Goal: Task Accomplishment & Management: Manage account settings

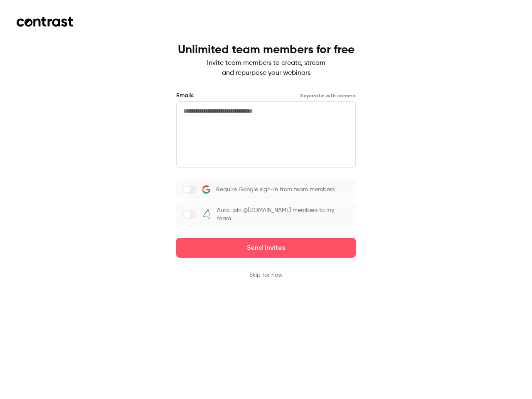
click at [266, 199] on div "Require Google sign-in from team members Auto-join @[DOMAIN_NAME] members to my…" at bounding box center [266, 204] width 180 height 48
click at [266, 242] on button "Send invites" at bounding box center [266, 248] width 180 height 20
